Goal: Register for event/course

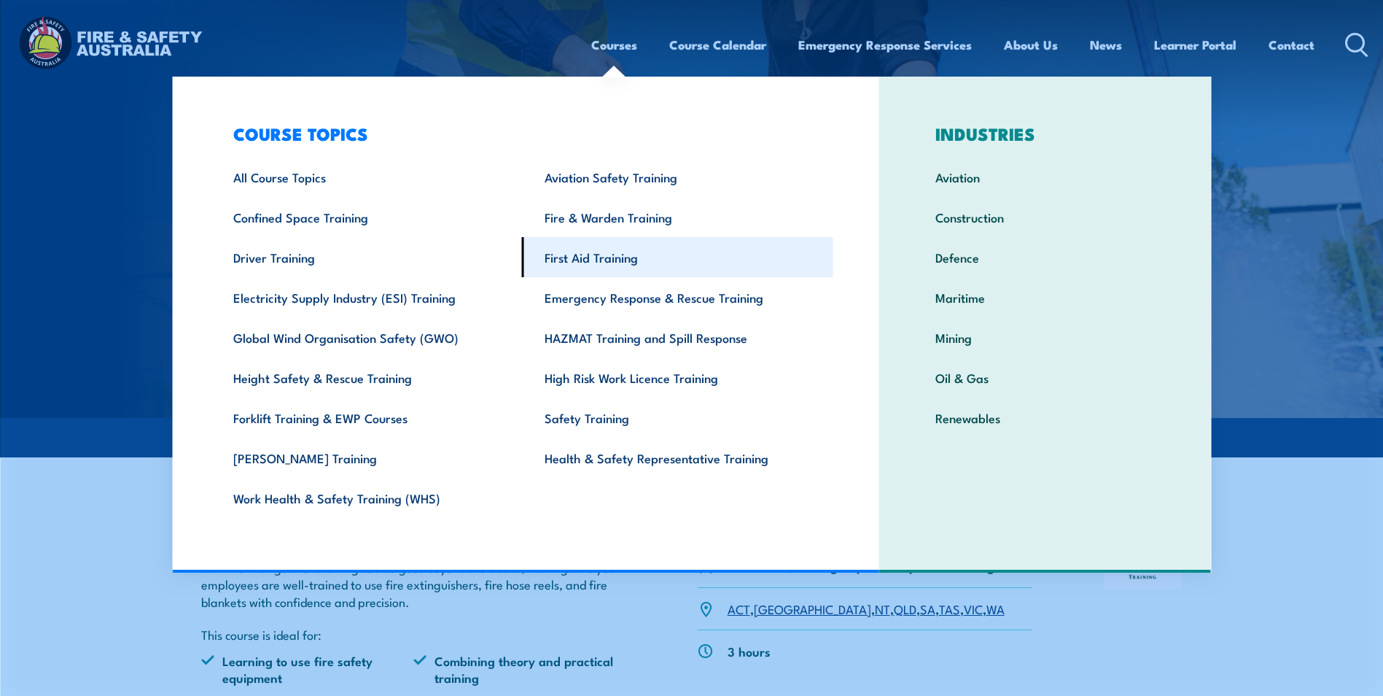
click at [611, 258] on link "First Aid Training" at bounding box center [677, 257] width 311 height 40
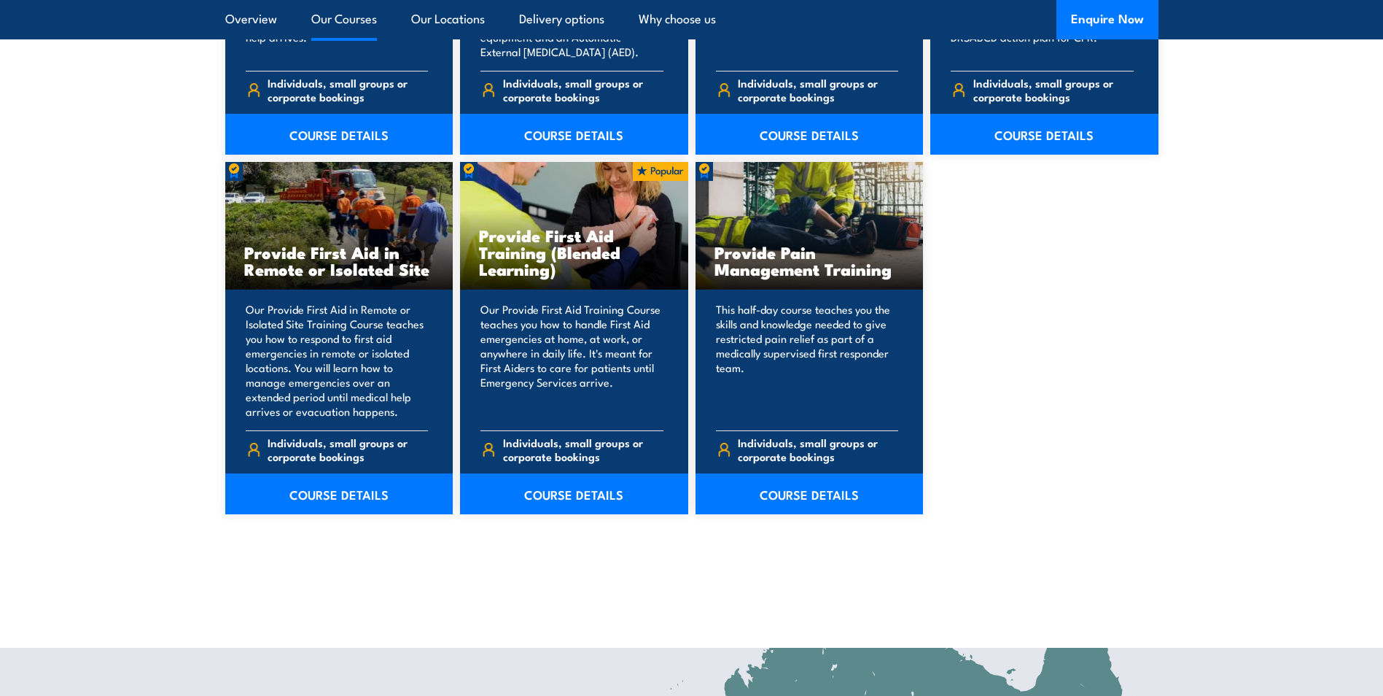
scroll to position [2115, 0]
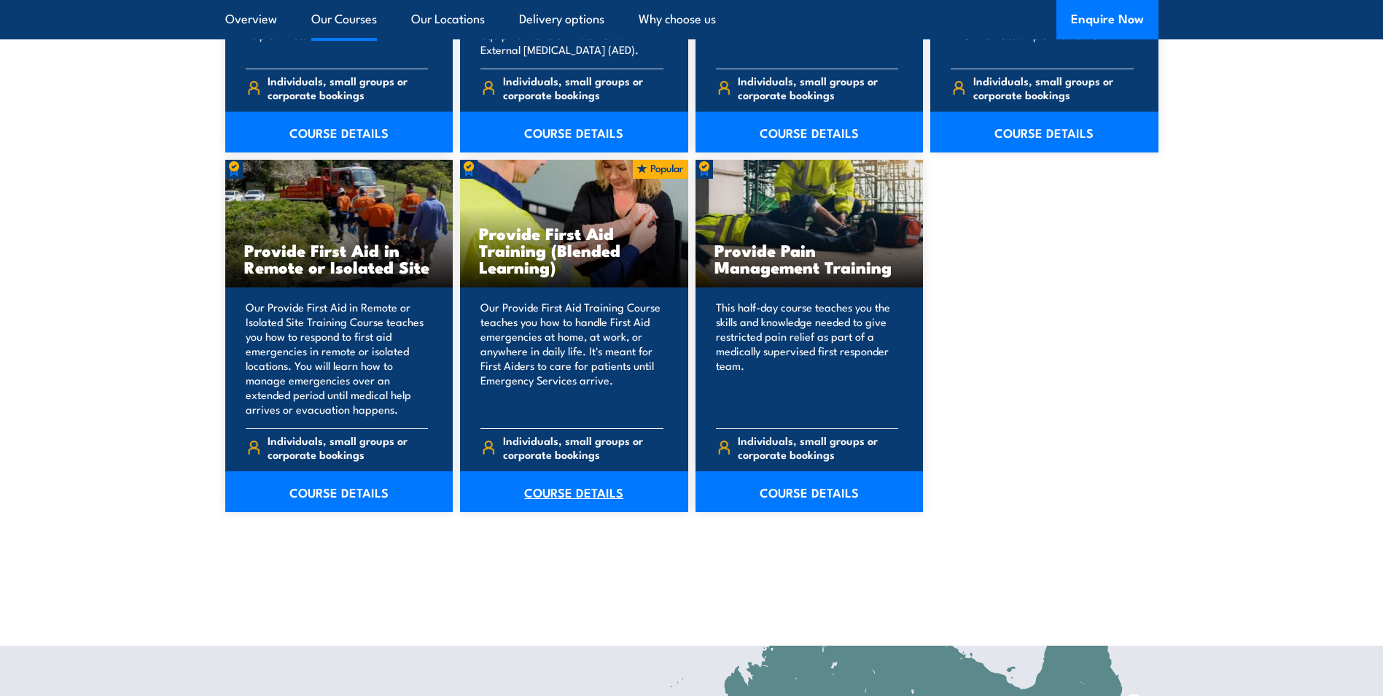
click at [542, 494] on link "COURSE DETAILS" at bounding box center [574, 491] width 228 height 41
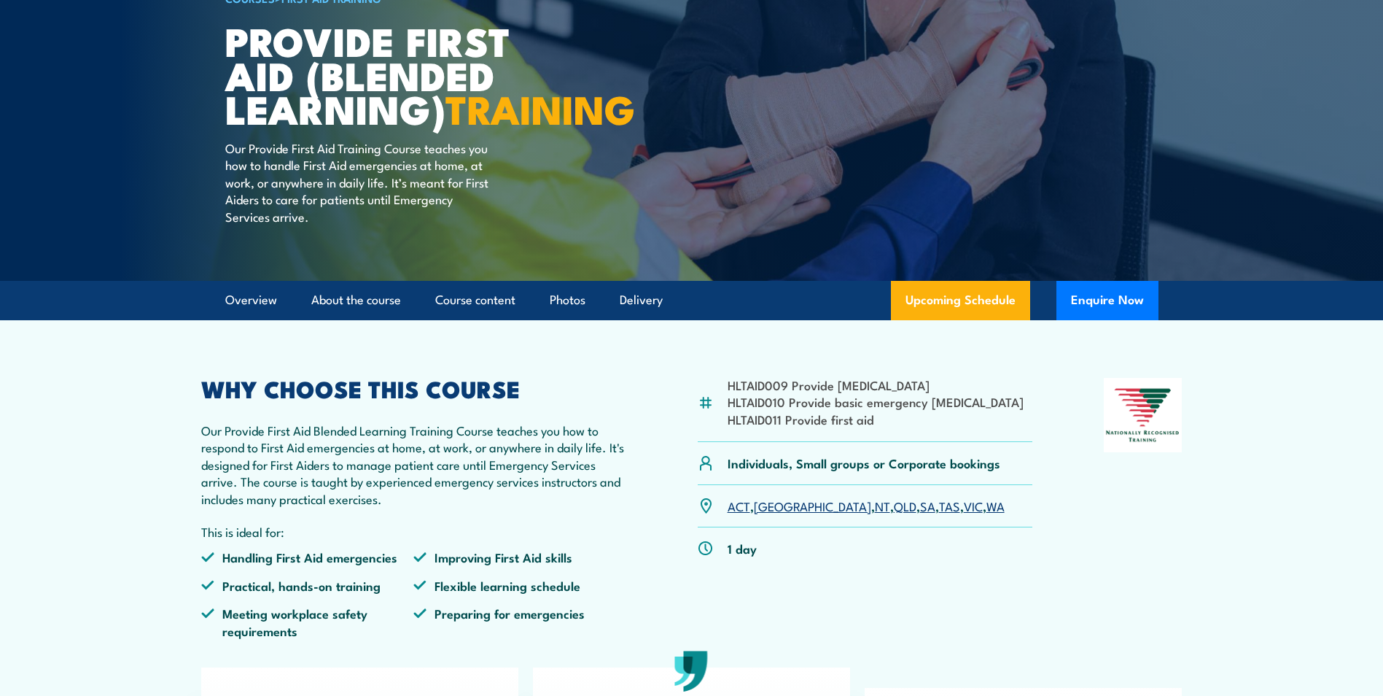
scroll to position [219, 0]
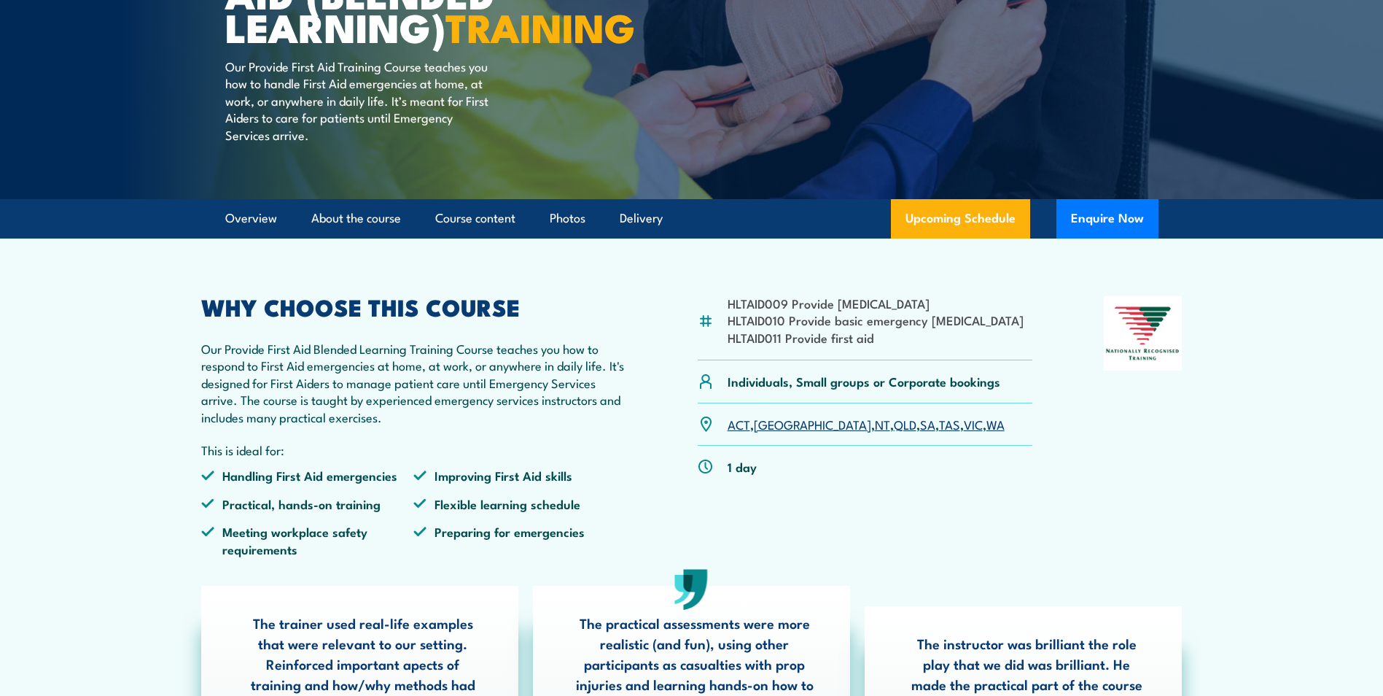
click at [964, 432] on link "VIC" at bounding box center [973, 424] width 19 height 18
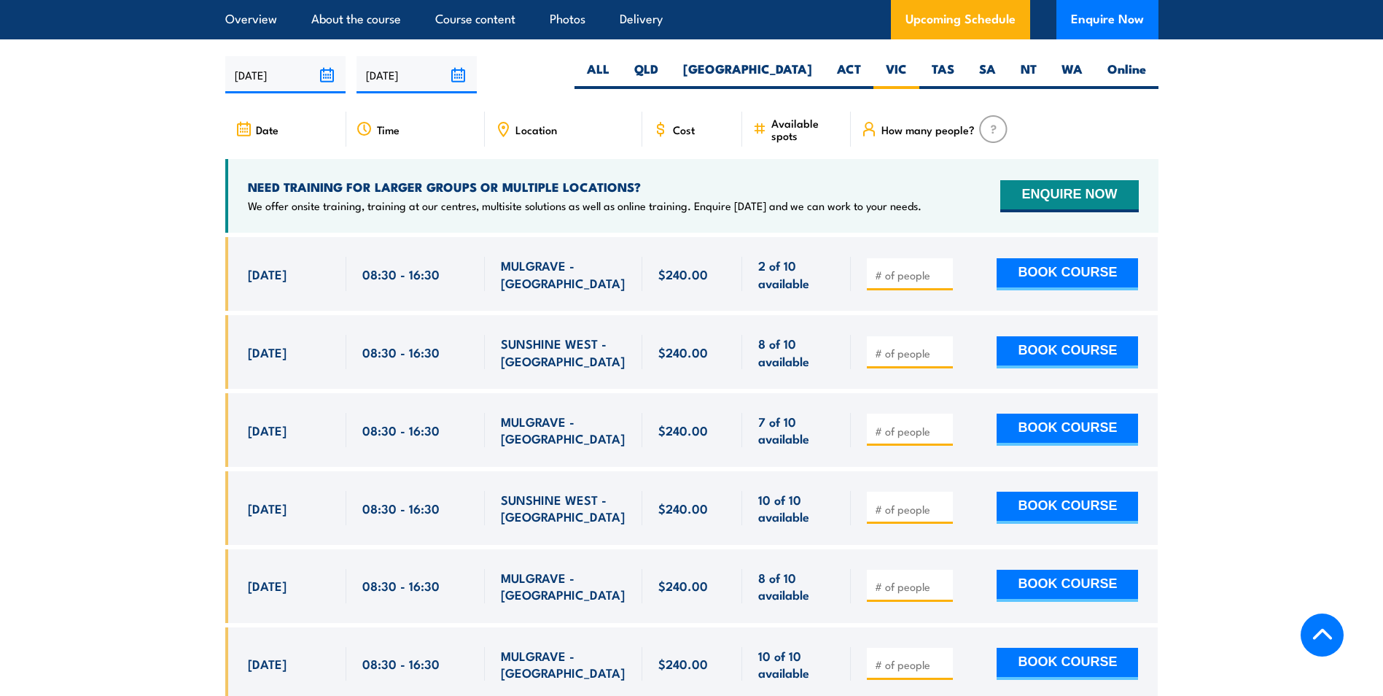
scroll to position [2817, 0]
